Goal: Use online tool/utility: Utilize a website feature to perform a specific function

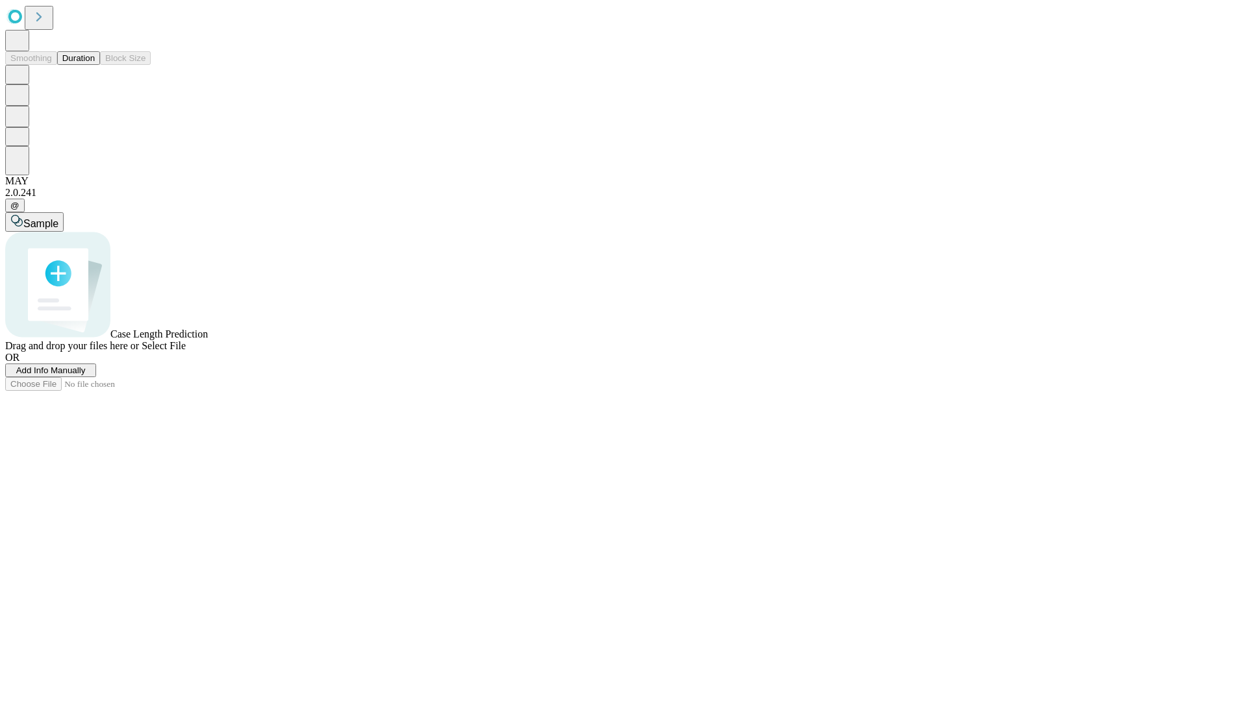
click at [95, 65] on button "Duration" at bounding box center [78, 58] width 43 height 14
click at [186, 351] on span "Select File" at bounding box center [164, 345] width 44 height 11
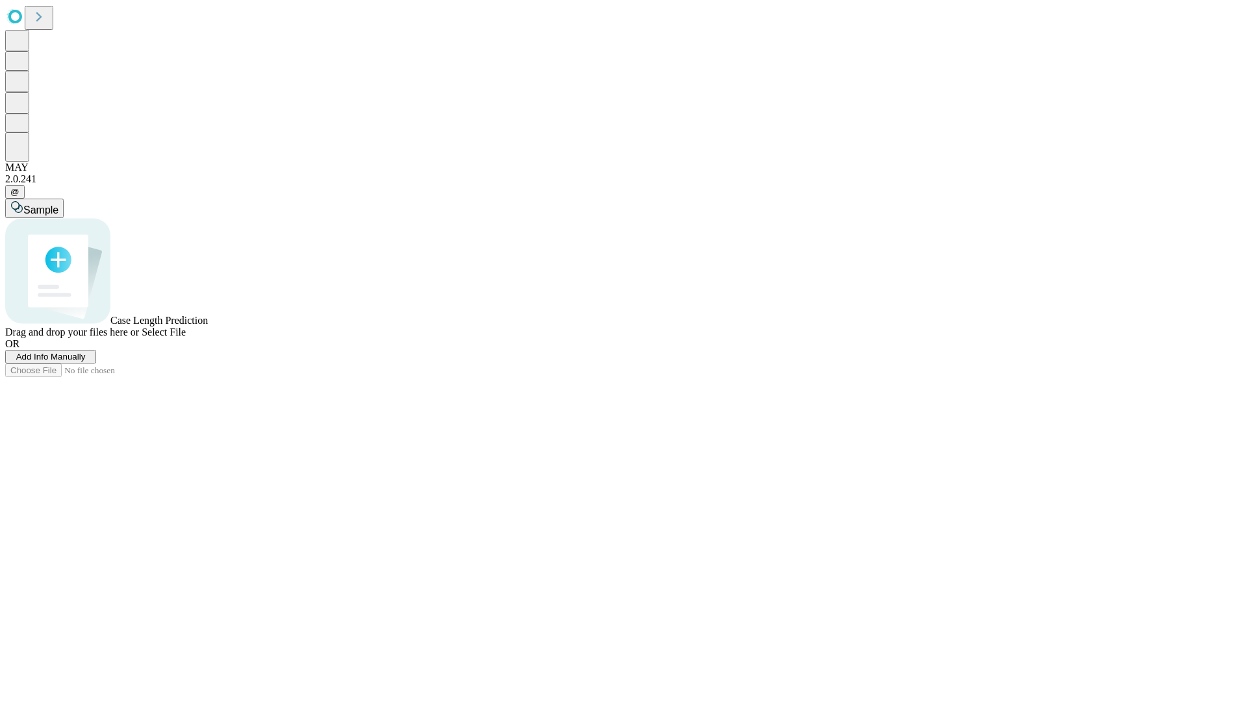
click at [186, 338] on span "Select File" at bounding box center [164, 332] width 44 height 11
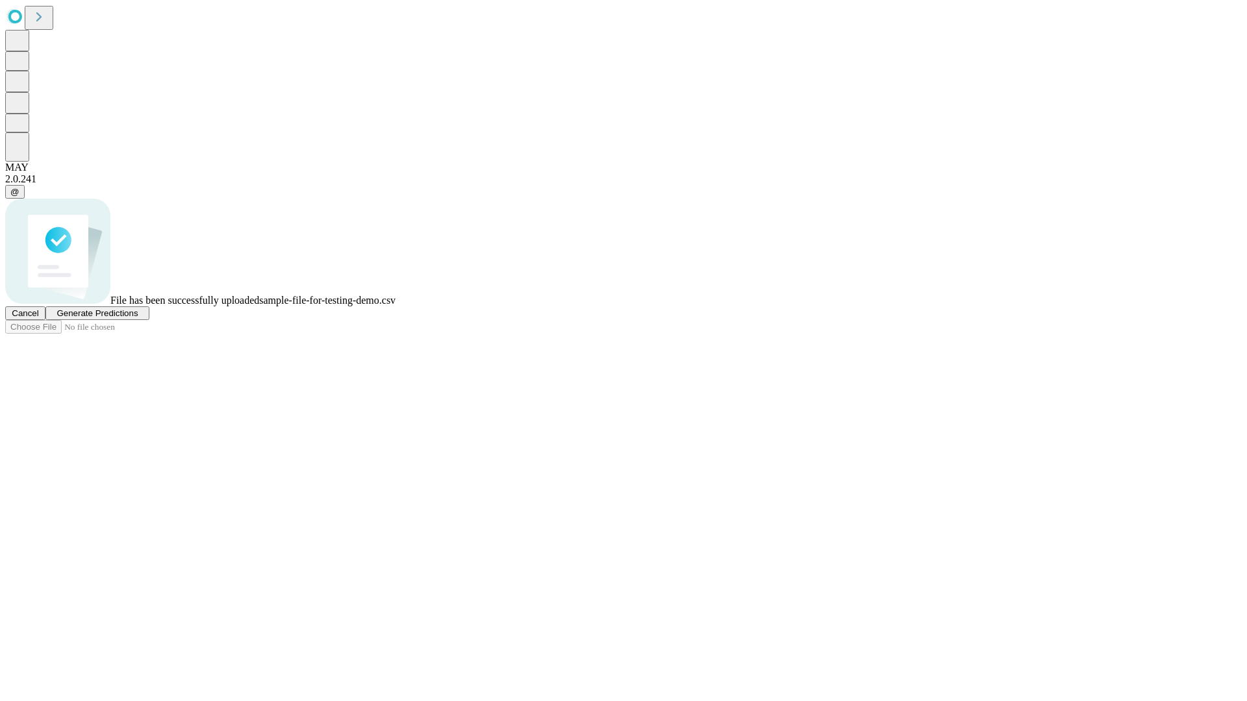
click at [138, 318] on span "Generate Predictions" at bounding box center [96, 313] width 81 height 10
